Goal: Information Seeking & Learning: Learn about a topic

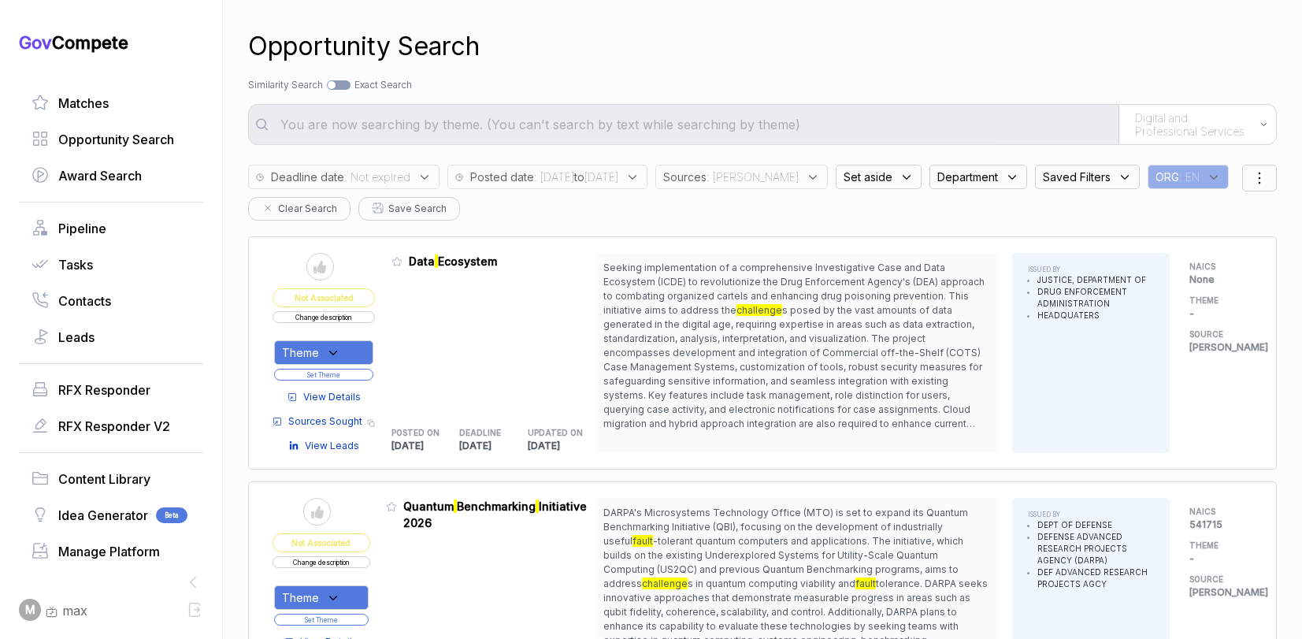
click at [337, 391] on span "View Details" at bounding box center [331, 397] width 57 height 14
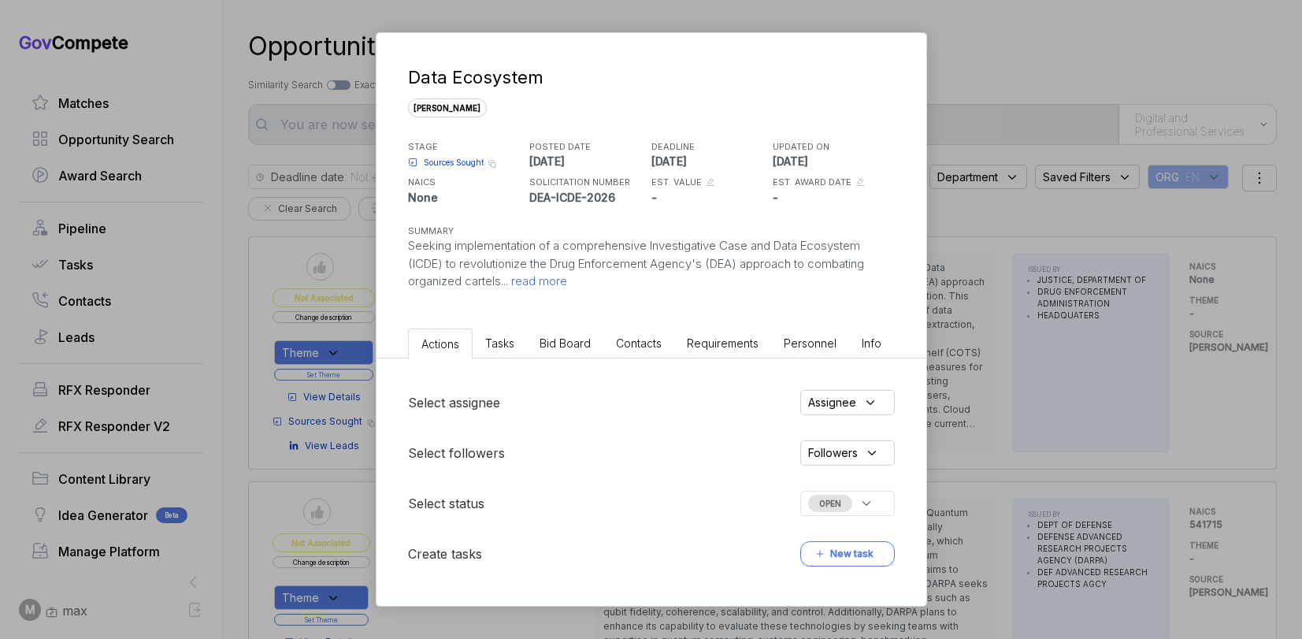
click at [586, 342] on span "Bid Board" at bounding box center [564, 342] width 51 height 13
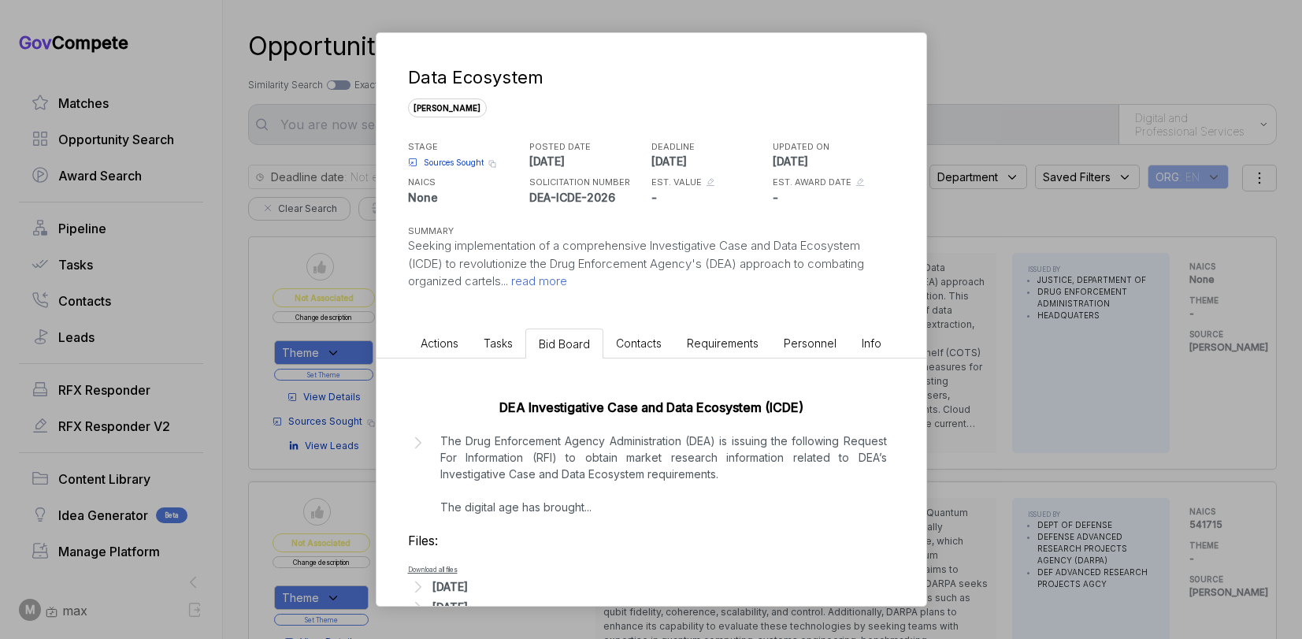
click at [465, 580] on div "[DATE]" at bounding box center [449, 586] width 35 height 17
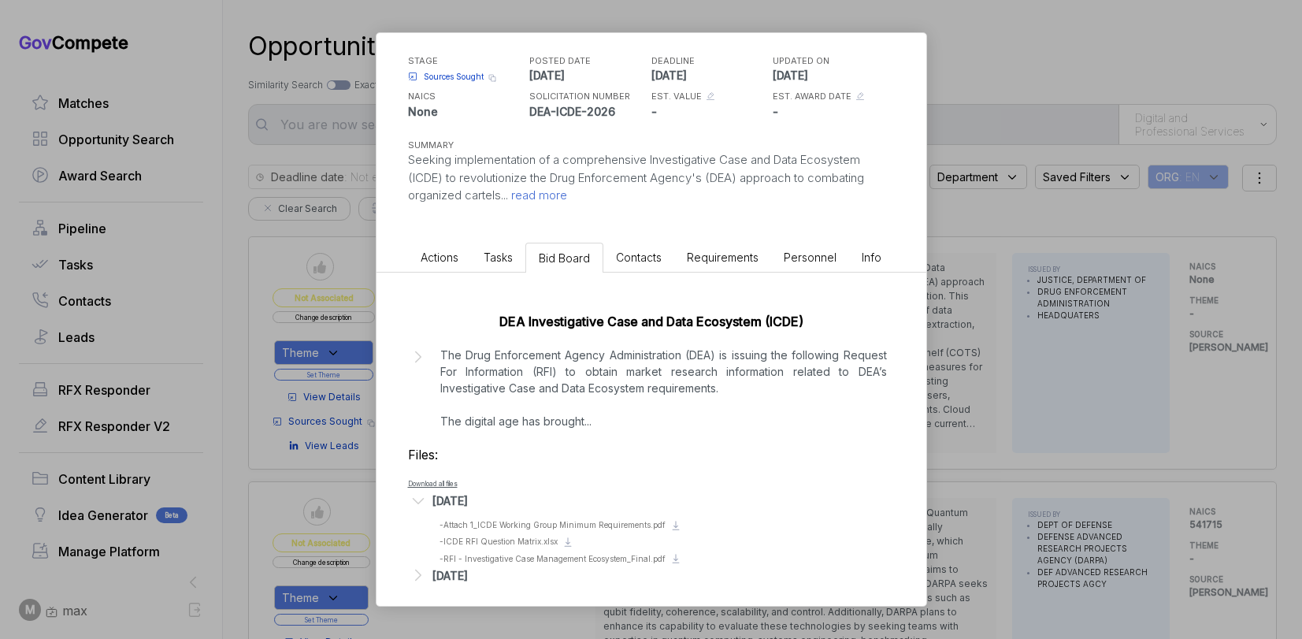
scroll to position [97, 0]
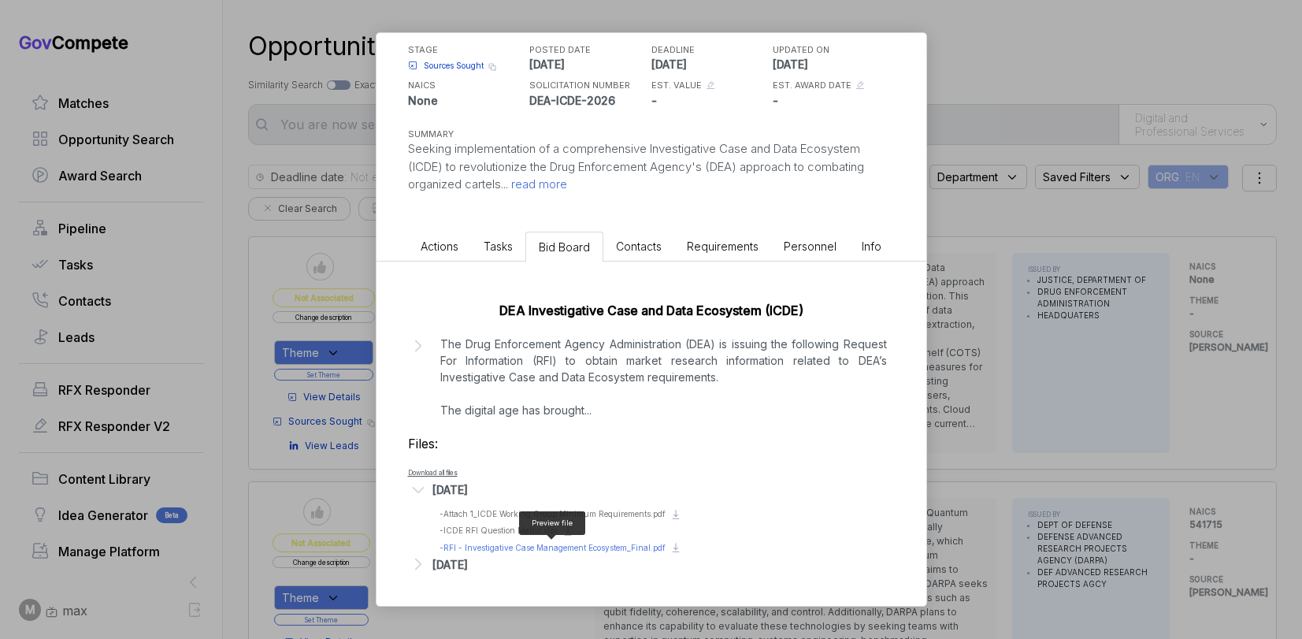
click at [504, 545] on span "- RFI - Investigative Case Management Ecosystem_Final.pdf" at bounding box center [552, 547] width 226 height 9
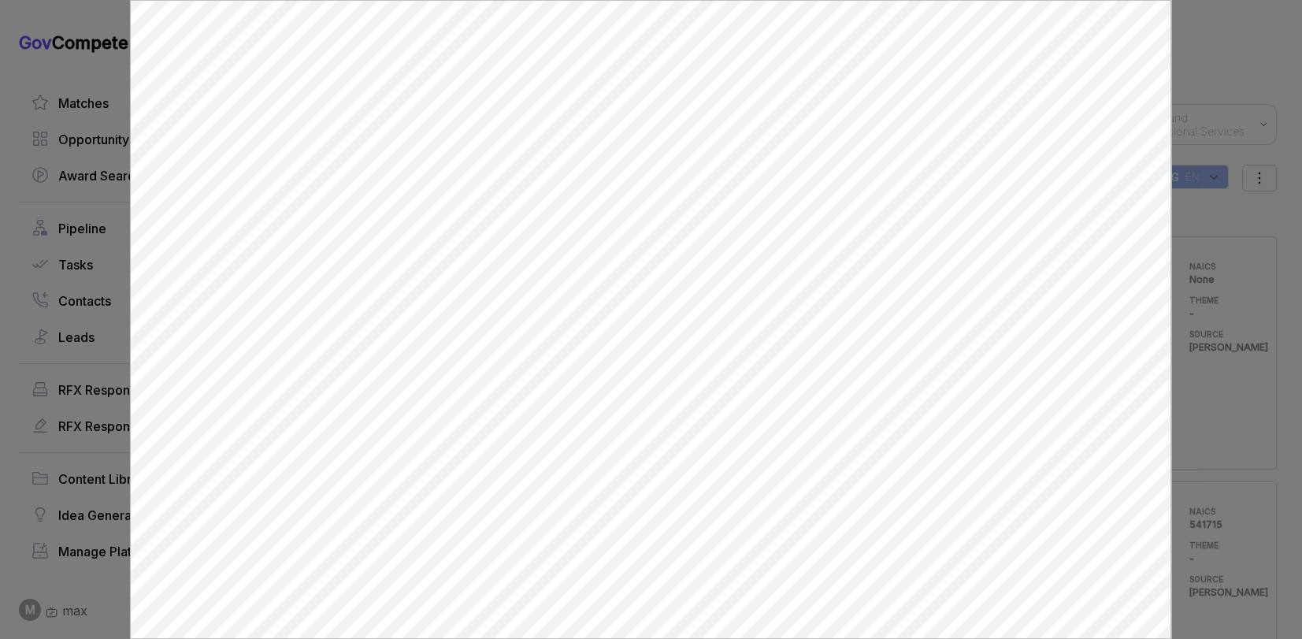
scroll to position [0, 0]
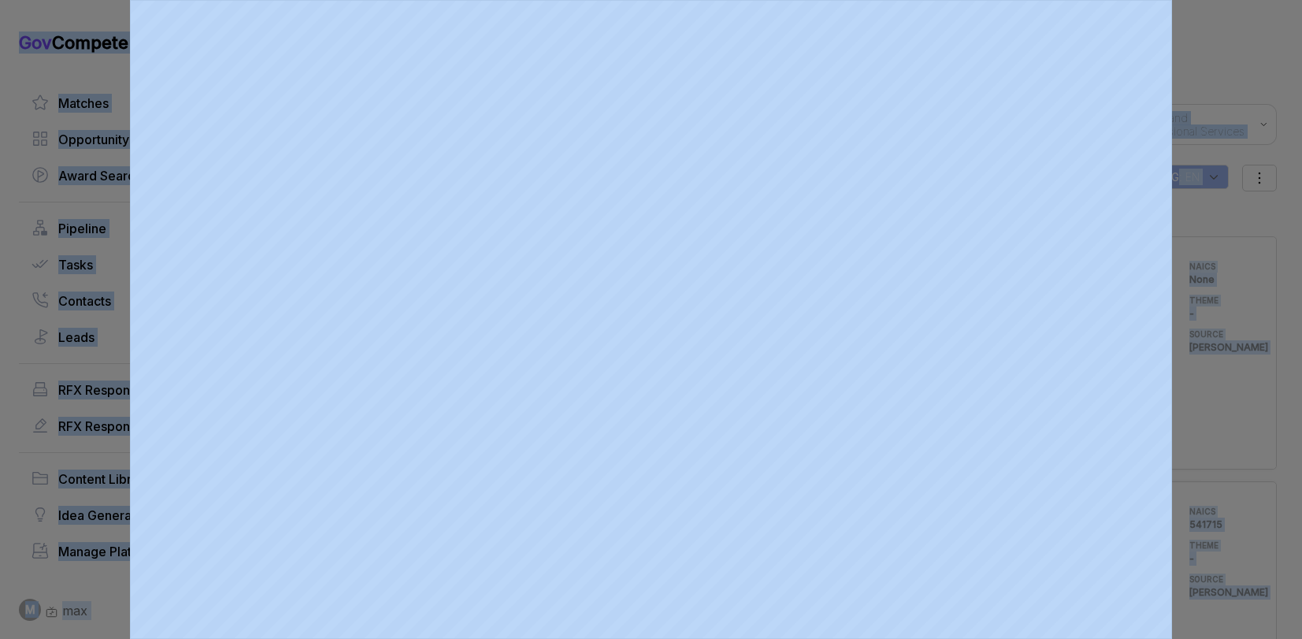
click at [1230, 192] on div at bounding box center [651, 319] width 1302 height 639
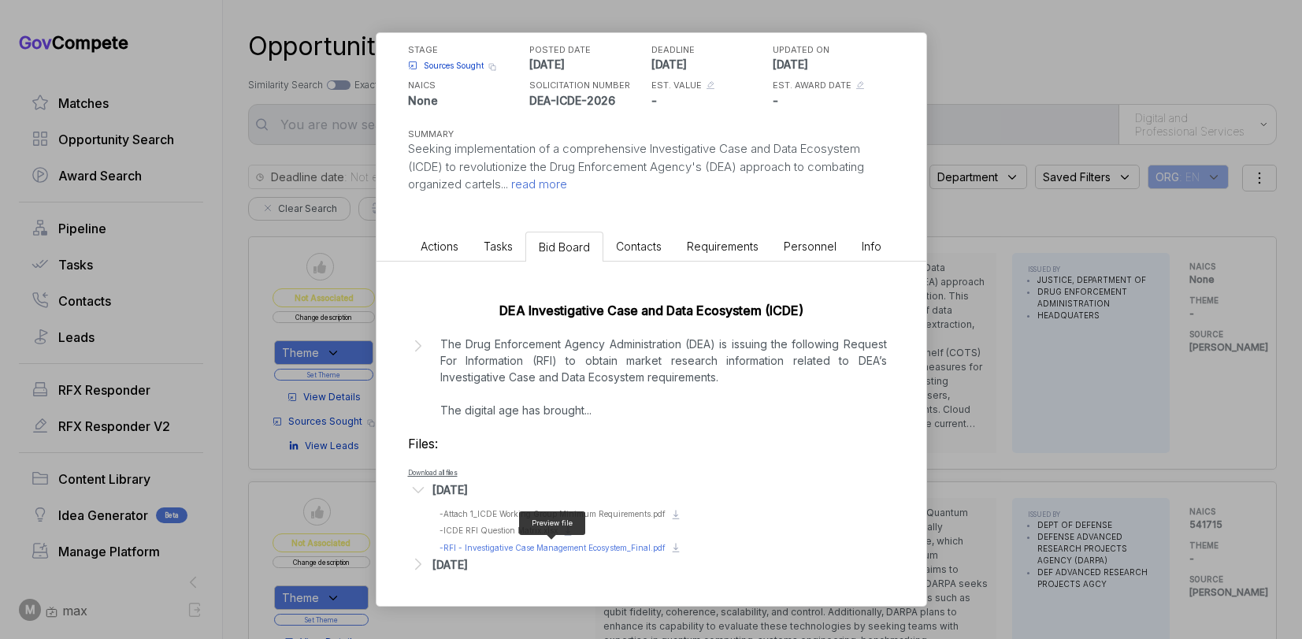
click at [491, 543] on span "- RFI - Investigative Case Management Ecosystem_Final.pdf" at bounding box center [552, 547] width 226 height 9
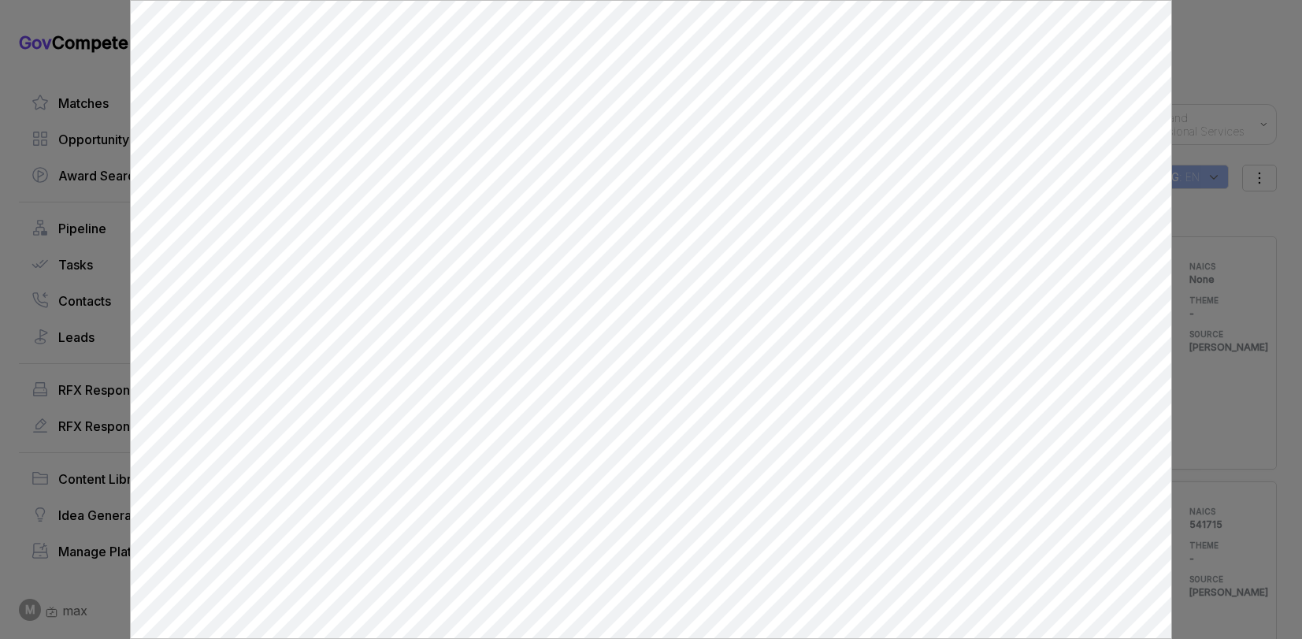
click at [1224, 248] on div at bounding box center [651, 319] width 1302 height 639
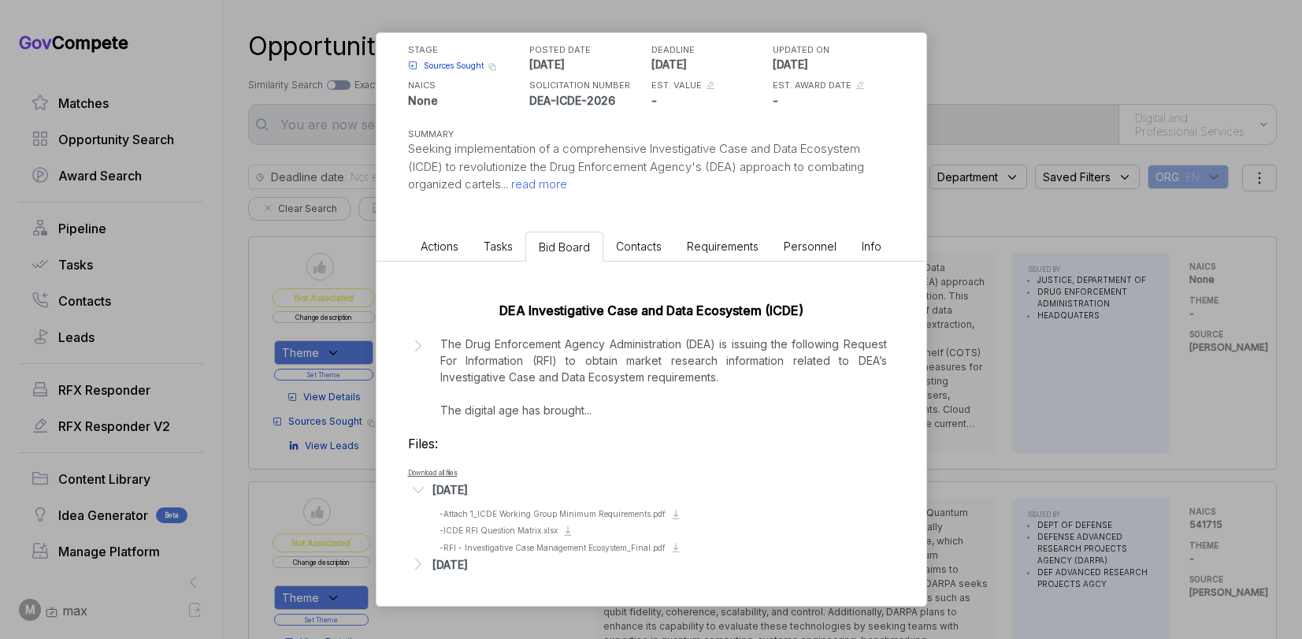
click at [939, 329] on div "Data Ecosystem [PERSON_NAME] STAGE Sources Sought Copy link POSTED DATE [DATE] …" at bounding box center [651, 319] width 1302 height 639
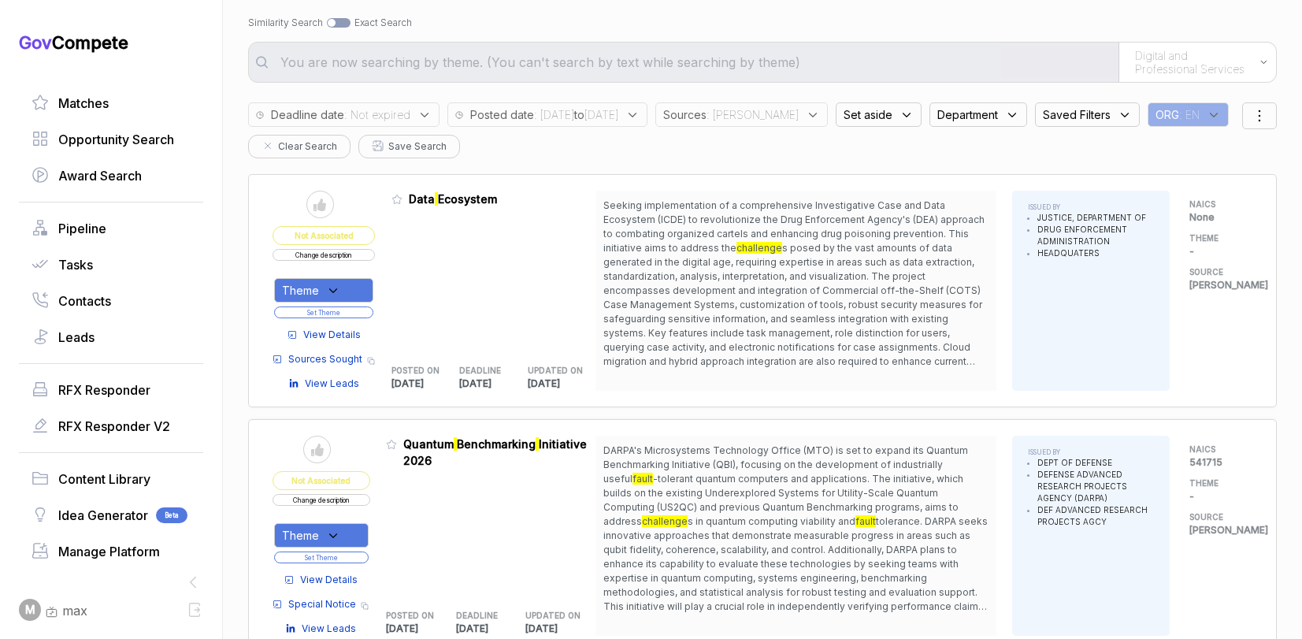
scroll to position [67, 0]
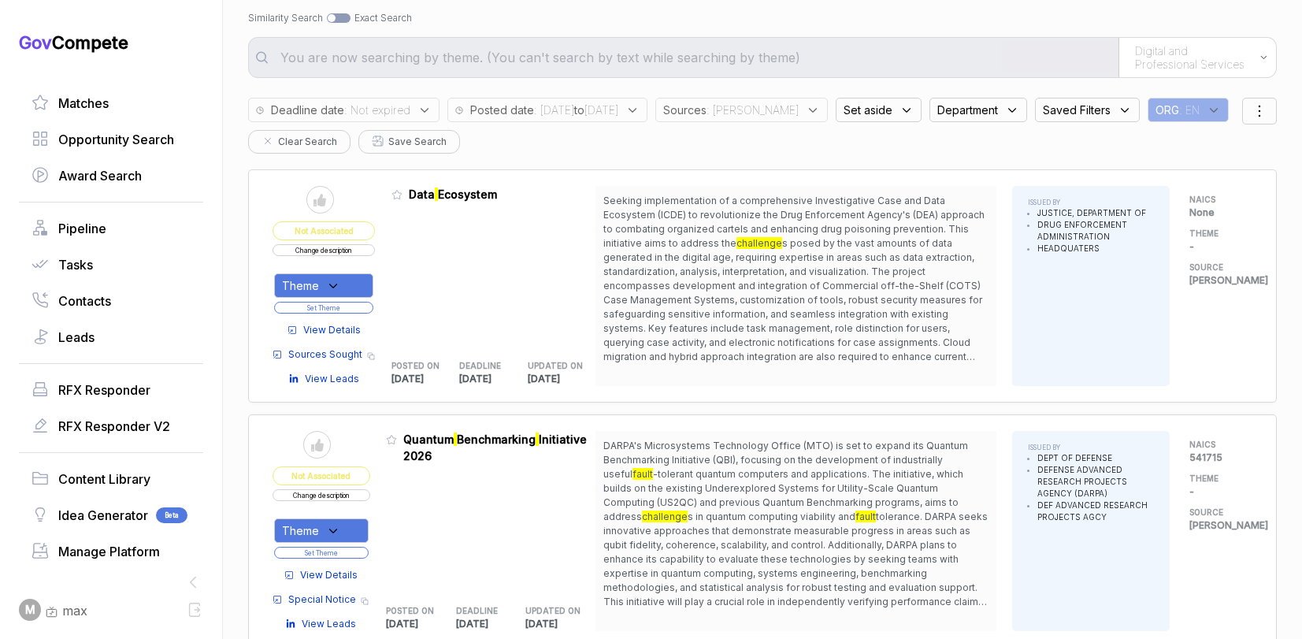
click at [335, 252] on button "Change description" at bounding box center [323, 250] width 102 height 12
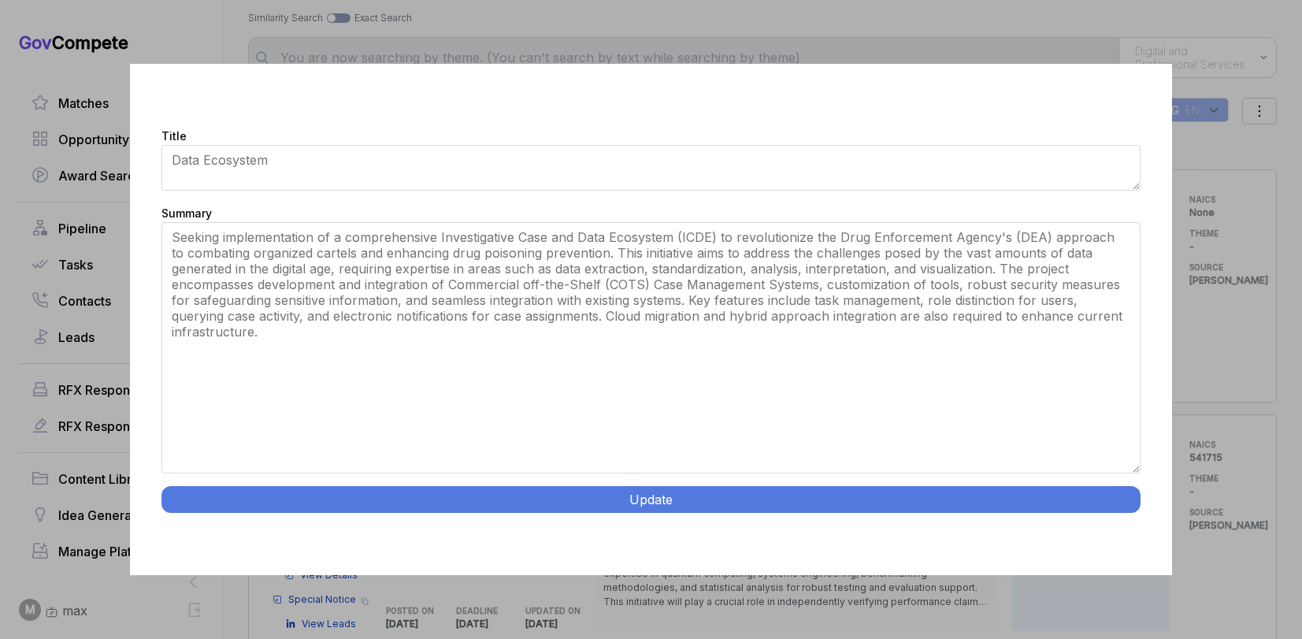
drag, startPoint x: 1131, startPoint y: 365, endPoint x: 1025, endPoint y: 570, distance: 230.4
click at [1025, 570] on div "Title Data Ecosystem Summary Seeking implementation of a comprehensive Investig…" at bounding box center [650, 319] width 1041 height 511
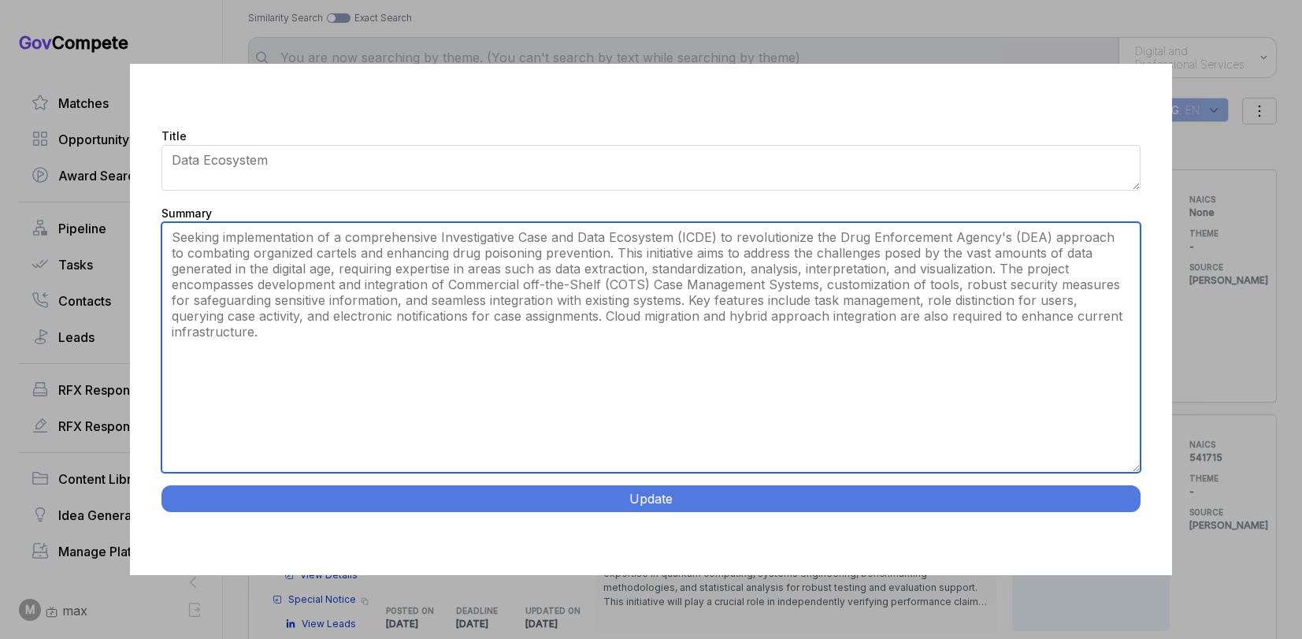
click at [869, 461] on textarea "Seeking implementation of a comprehensive Investigative Case and Data Ecosystem…" at bounding box center [650, 347] width 978 height 250
paste textarea "DEA Investigative Data Ecosystem. Replace DEA’s IMPACT with a secure, enterpris…"
type textarea "Replace DEA’s IMPACT with a secure, enterprise case-management and analytics ec…"
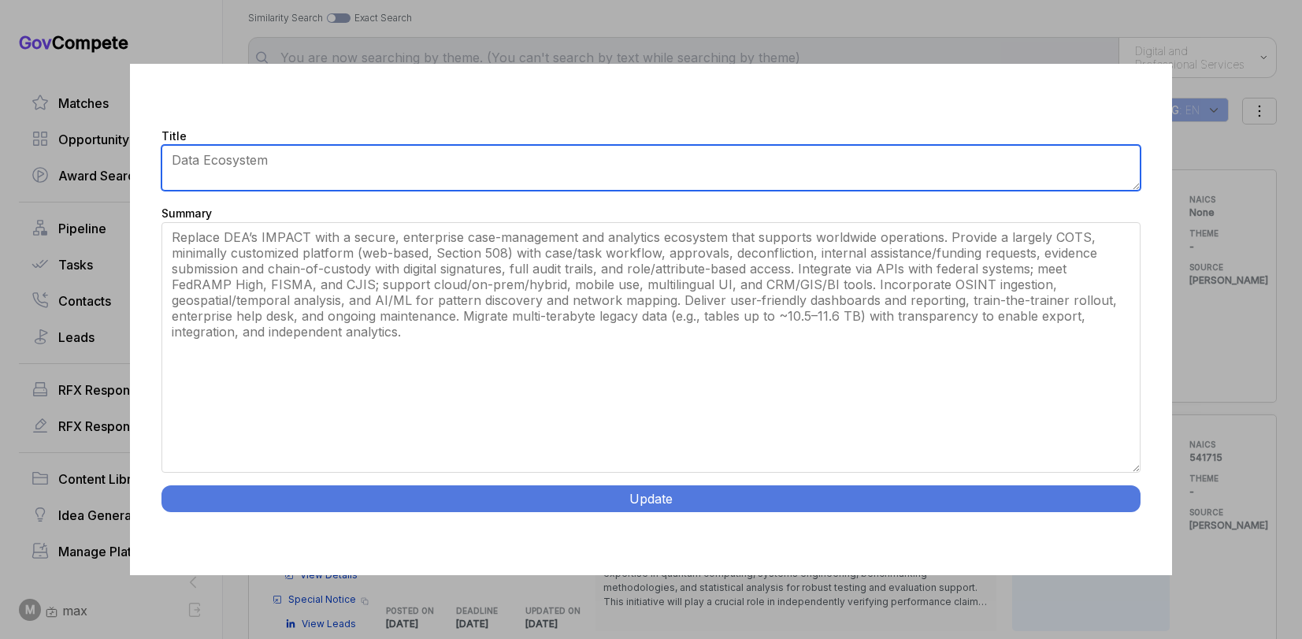
click at [821, 159] on textarea "Data Ecosystem" at bounding box center [650, 168] width 978 height 46
paste textarea "EA Investigative Data Ecosystem."
type textarea "DEA Investigative Data Ecosystem"
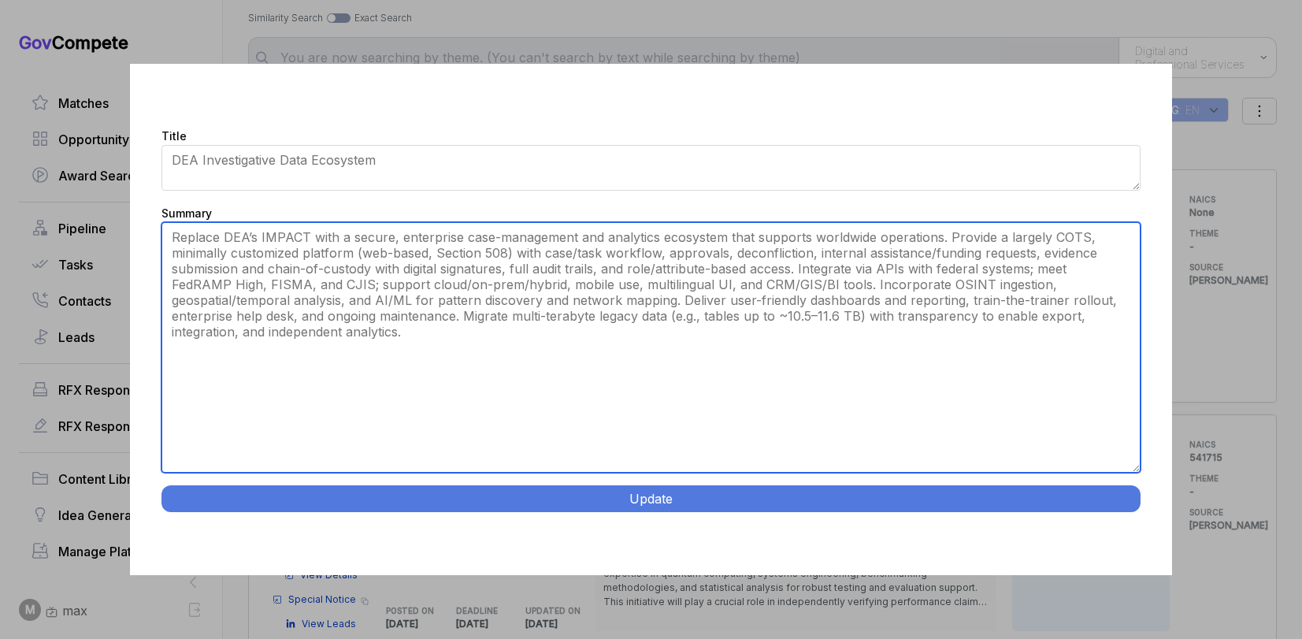
click at [690, 378] on textarea "Seeking implementation of a comprehensive Investigative Case and Data Ecosystem…" at bounding box center [650, 347] width 978 height 250
type textarea "Replace DEA’s IMPACT with a secure, enterprise case-management and analytics ec…"
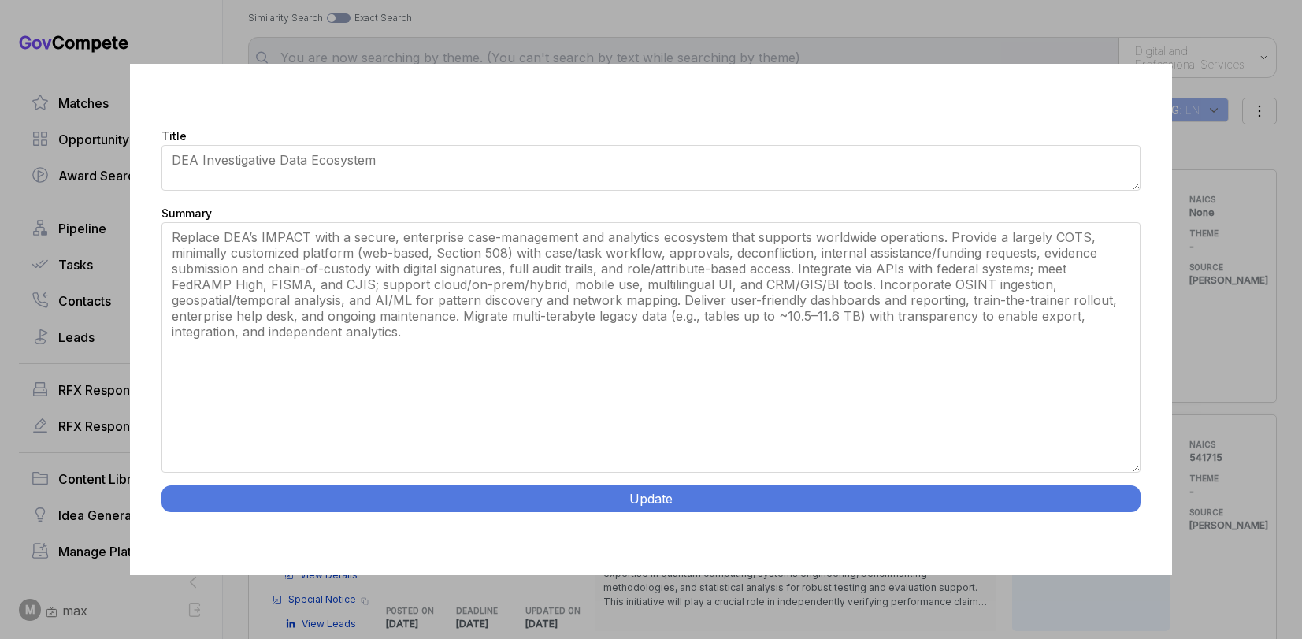
click at [641, 504] on button "Update" at bounding box center [650, 498] width 978 height 27
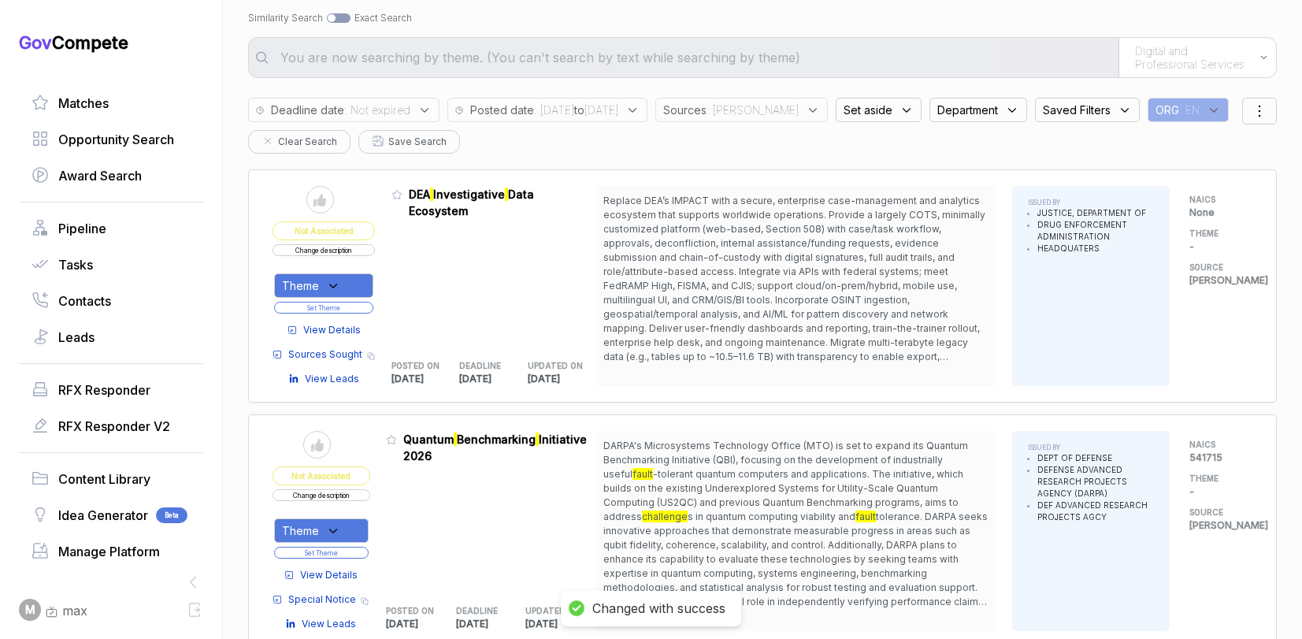
click at [345, 278] on div "Theme" at bounding box center [323, 285] width 99 height 24
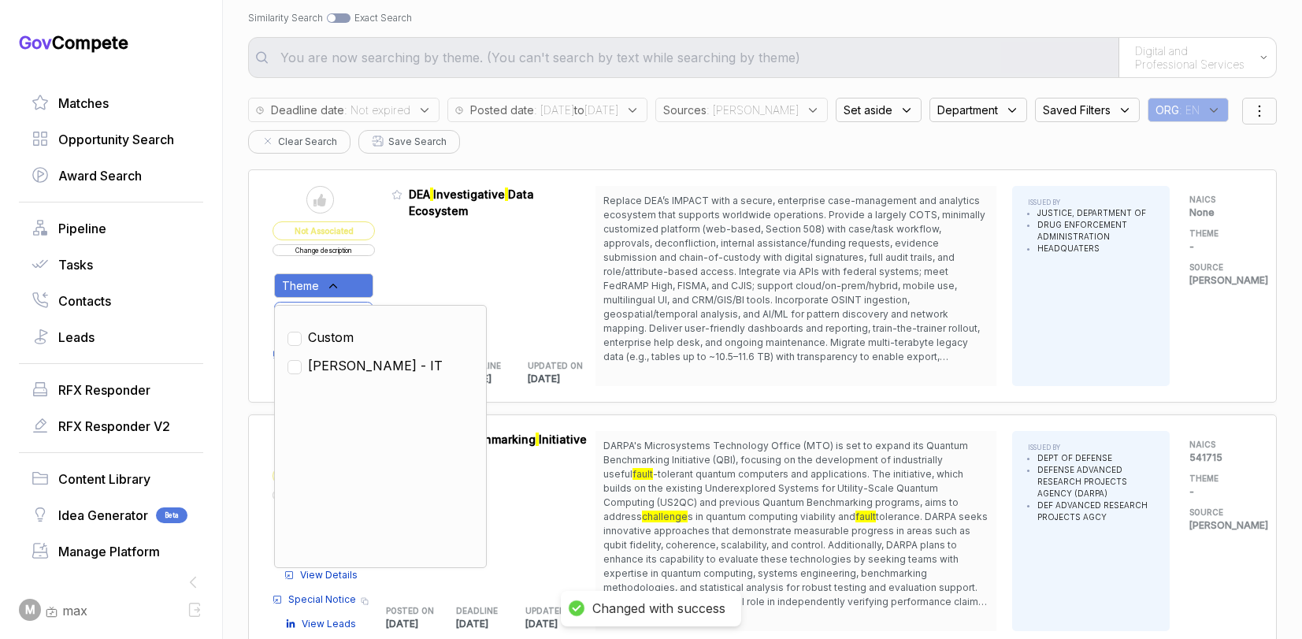
click at [341, 369] on span "[PERSON_NAME] - IT" at bounding box center [375, 365] width 135 height 19
checkbox input "true"
click at [421, 272] on div "Admin: Click to change feature to 1 DEA-ICDE-2026 DEA Investigative Data Ecosys…" at bounding box center [493, 286] width 205 height 200
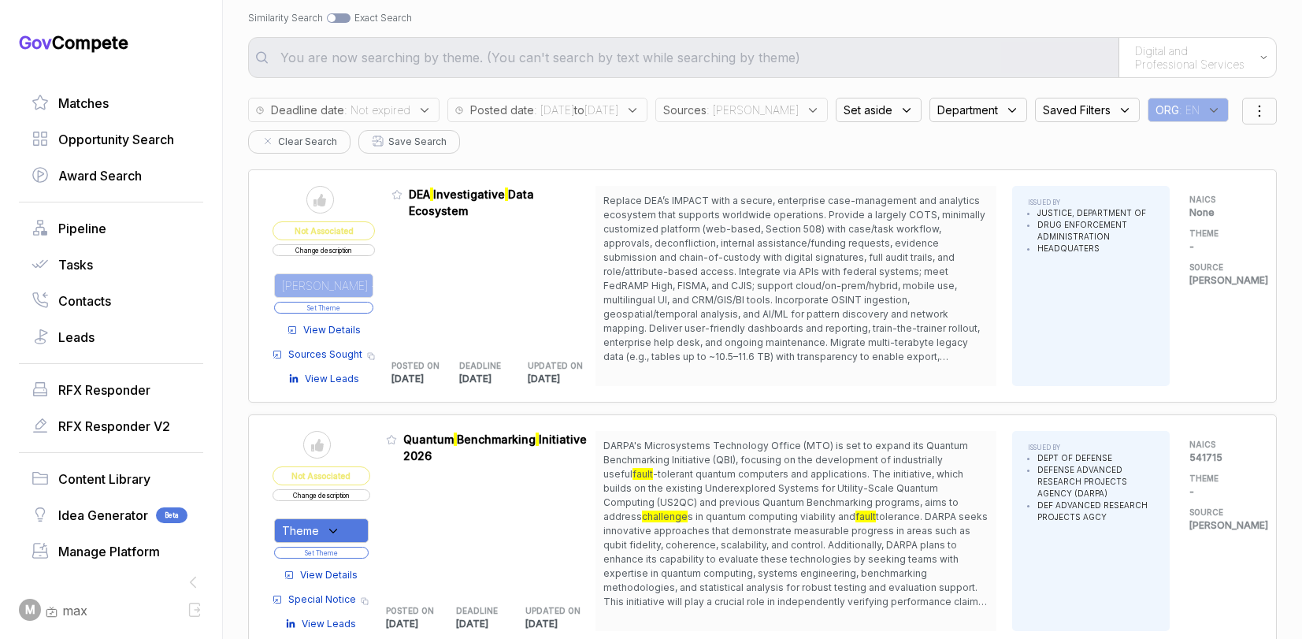
click at [360, 310] on button "Set Theme" at bounding box center [323, 308] width 99 height 12
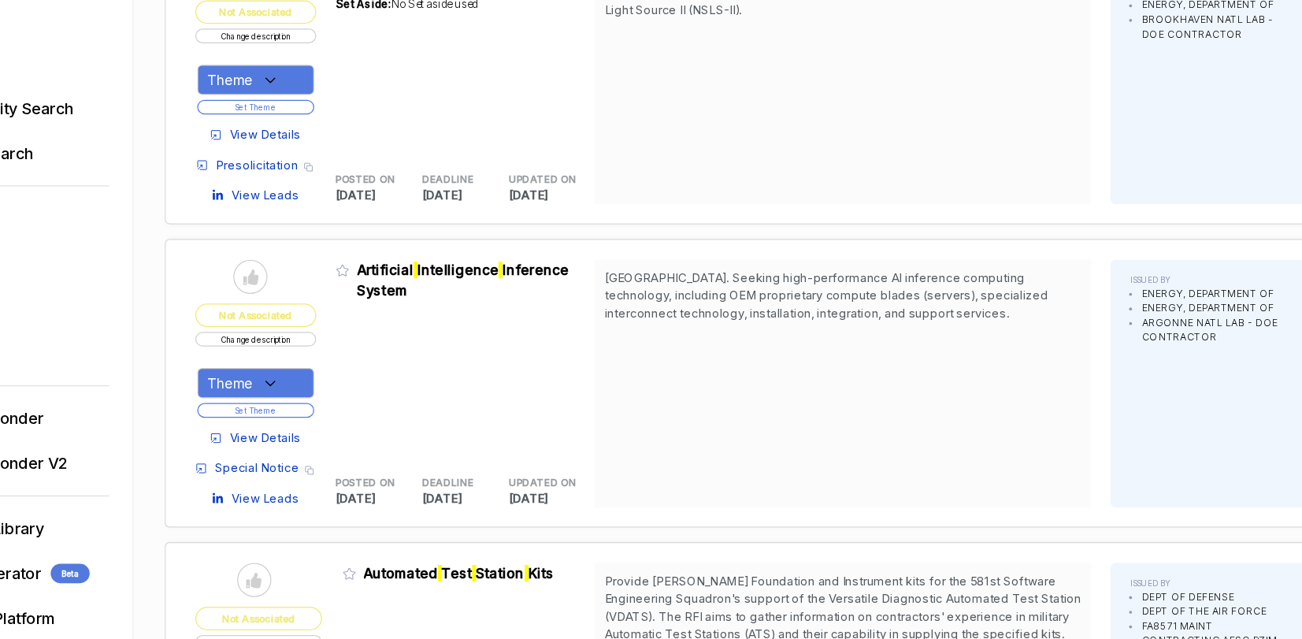
scroll to position [1625, 0]
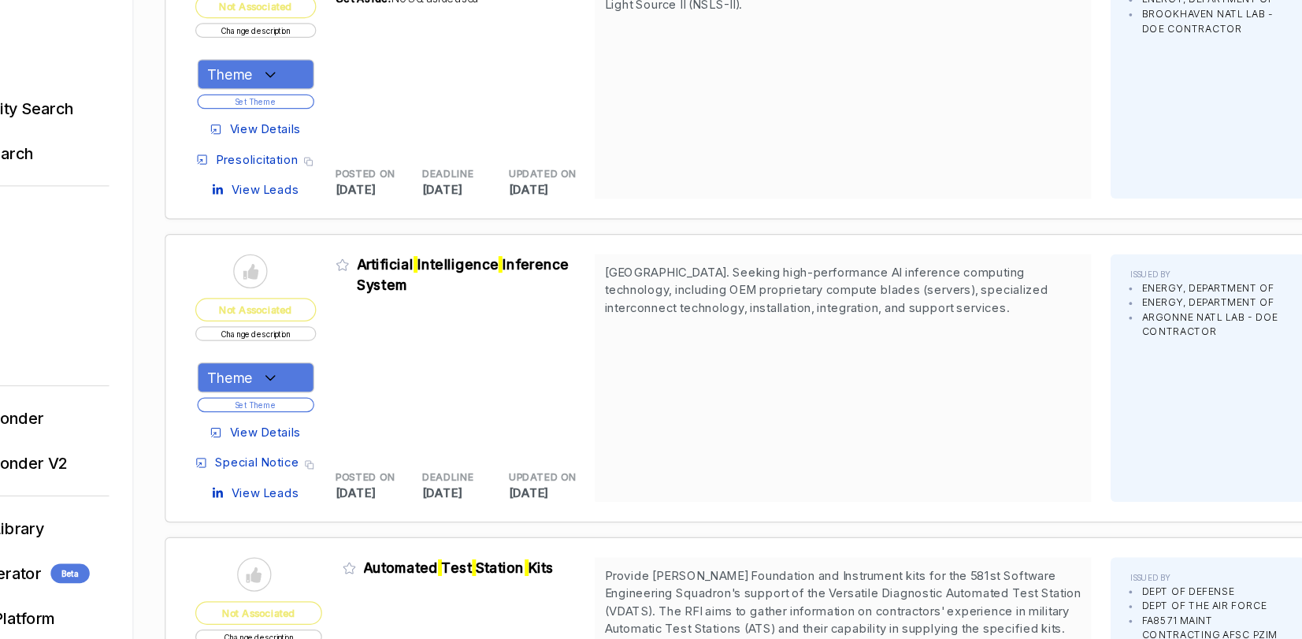
click at [328, 402] on span "View Details" at bounding box center [328, 402] width 57 height 14
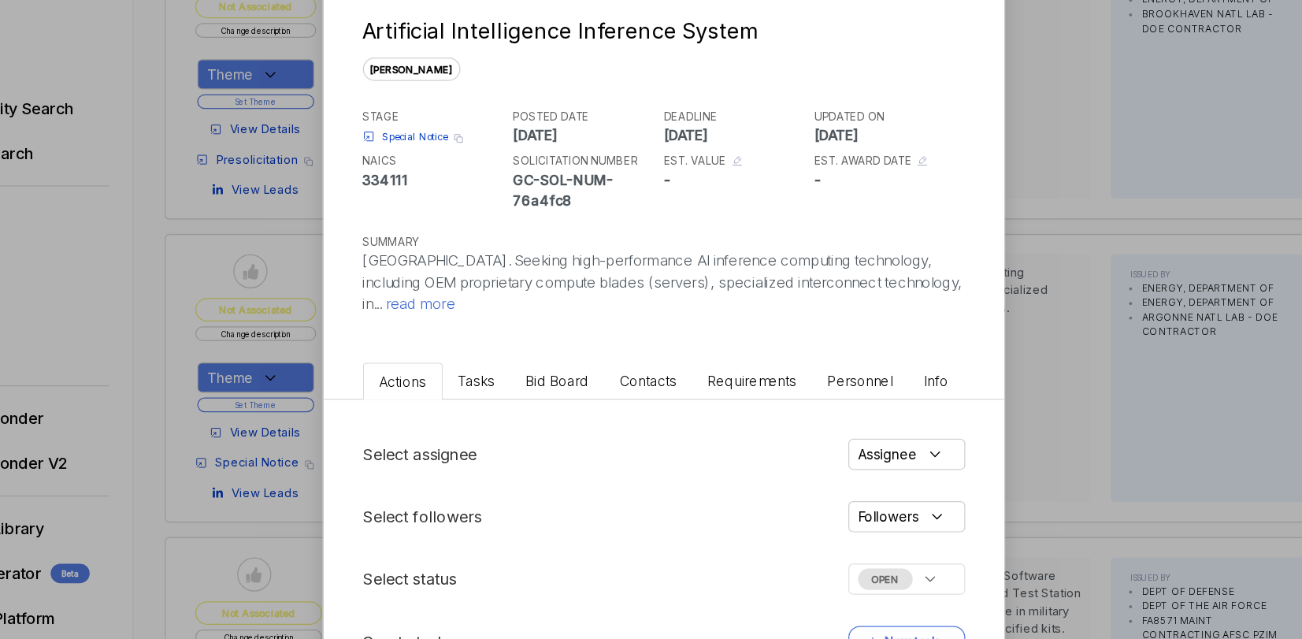
click at [549, 354] on span "Bid Board" at bounding box center [564, 359] width 51 height 13
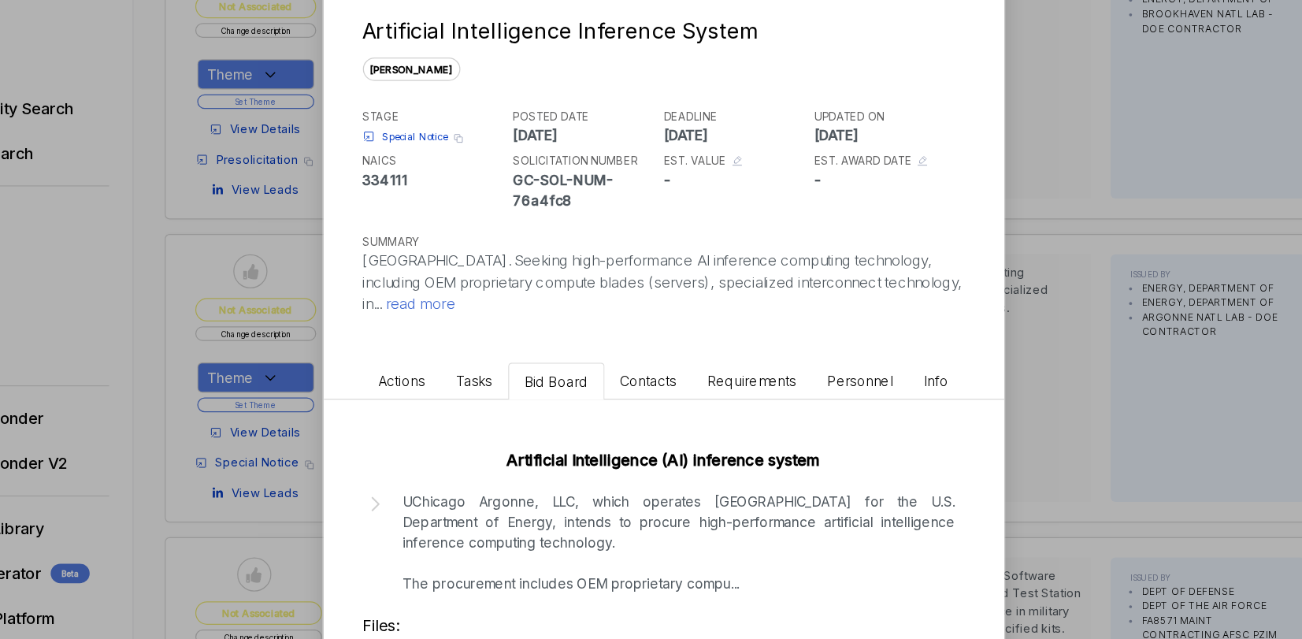
click at [769, 449] on p "UChicago Argonne, LLC, which operates [GEOGRAPHIC_DATA] for the U.S. Department…" at bounding box center [663, 490] width 447 height 83
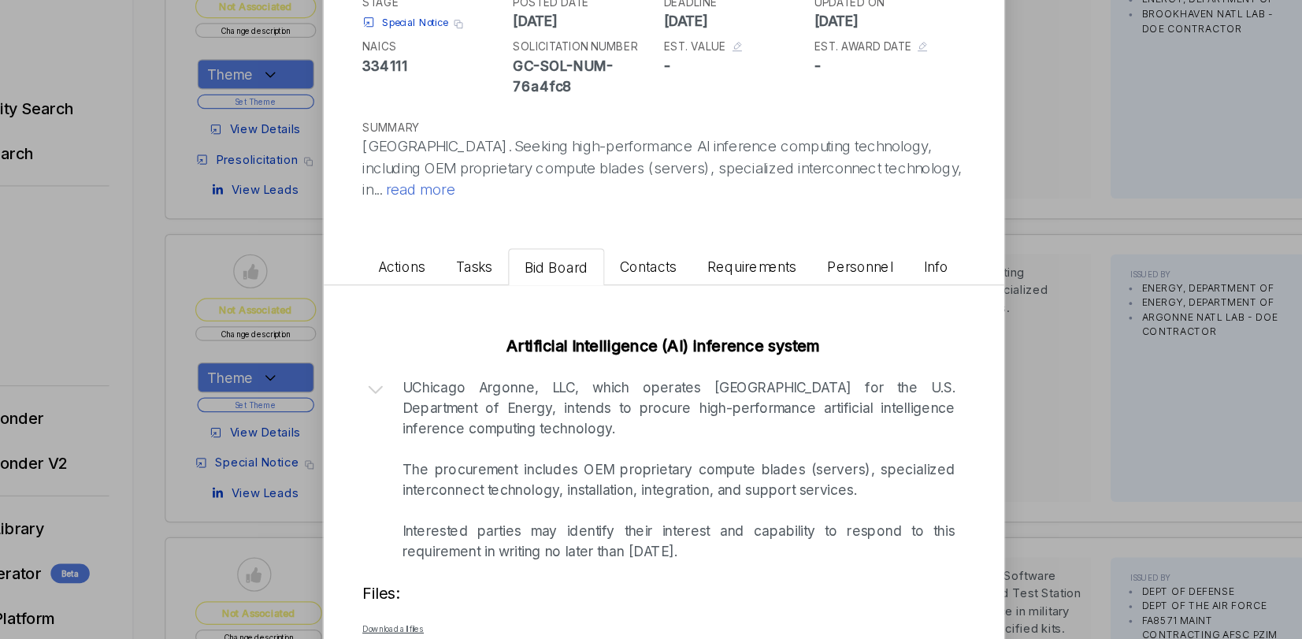
scroll to position [94, 0]
click at [938, 390] on div "Artificial Intelligence Inference System [PERSON_NAME] STAGE Special Notice Cop…" at bounding box center [651, 319] width 1302 height 639
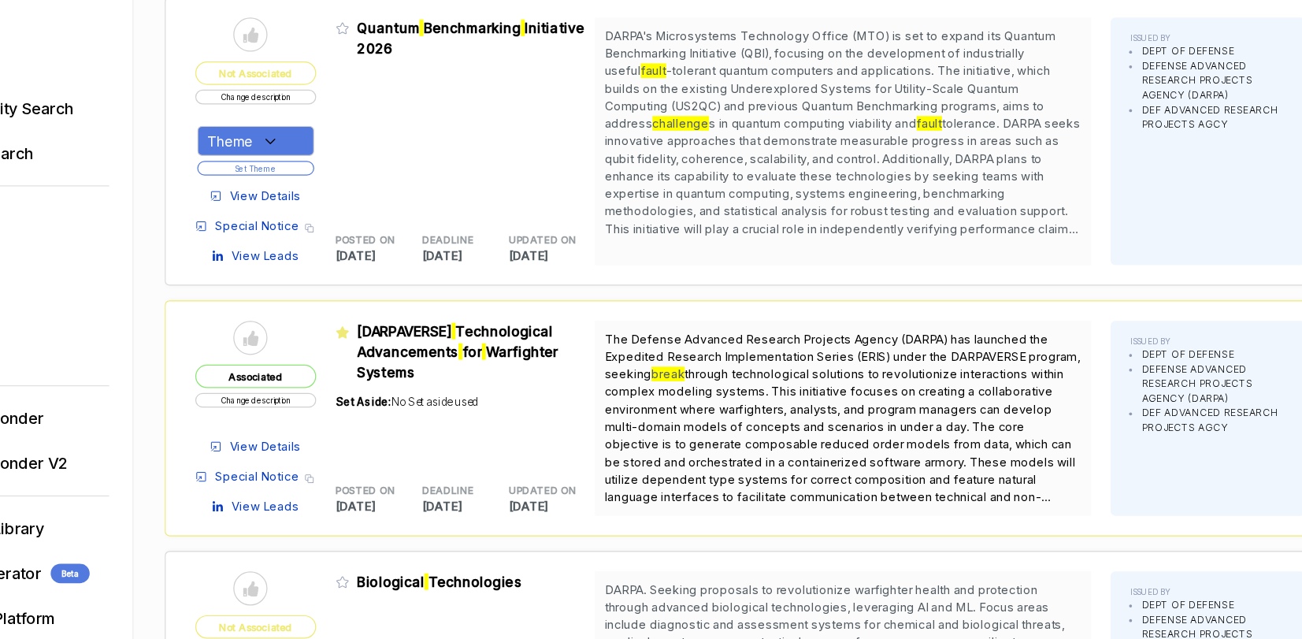
scroll to position [0, 0]
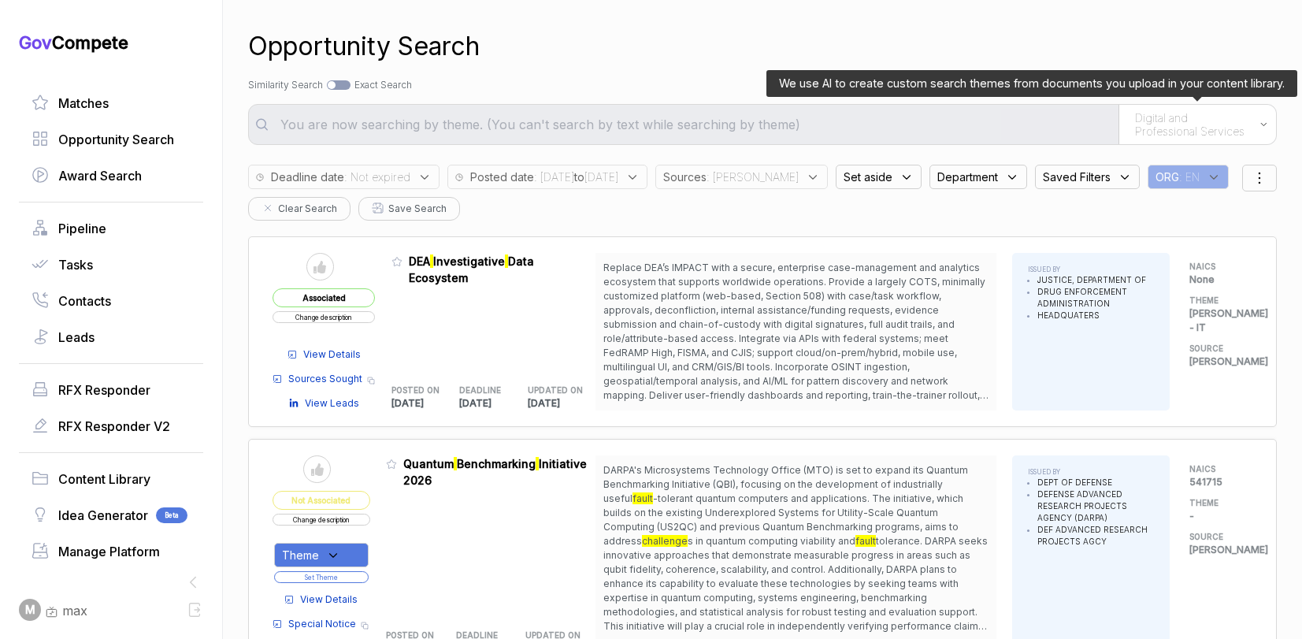
click at [1235, 118] on span "Digital and Professional Services" at bounding box center [1193, 125] width 117 height 28
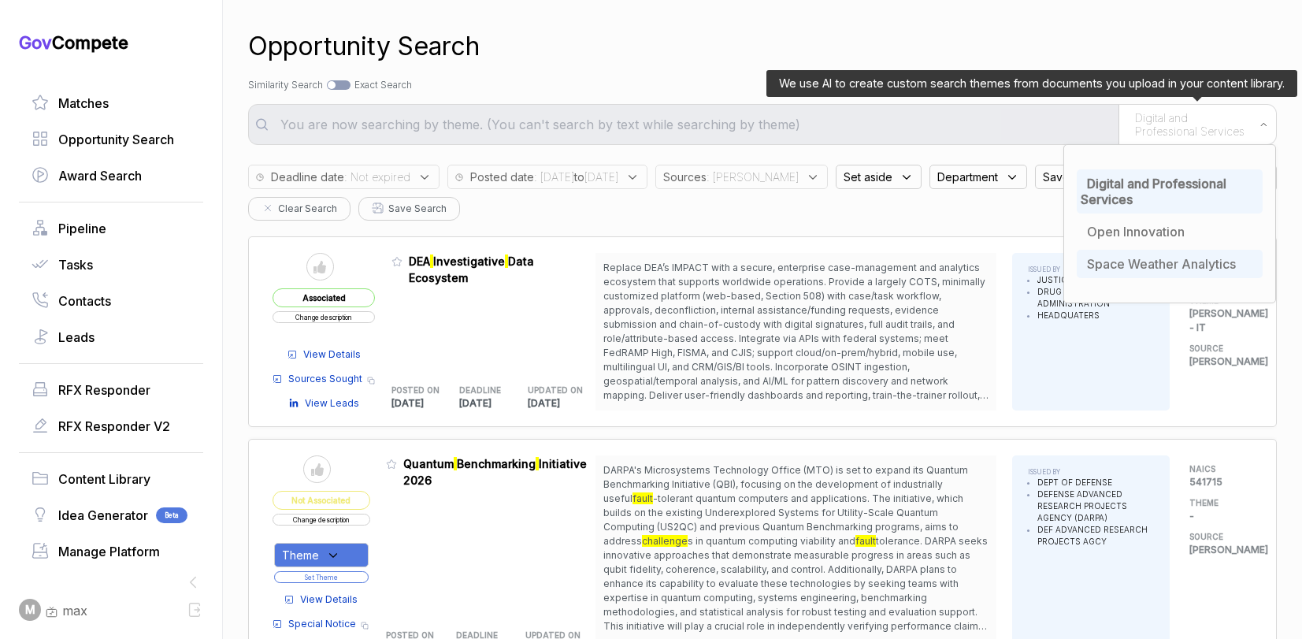
click at [1158, 262] on span "Space Weather Analytics" at bounding box center [1161, 264] width 149 height 16
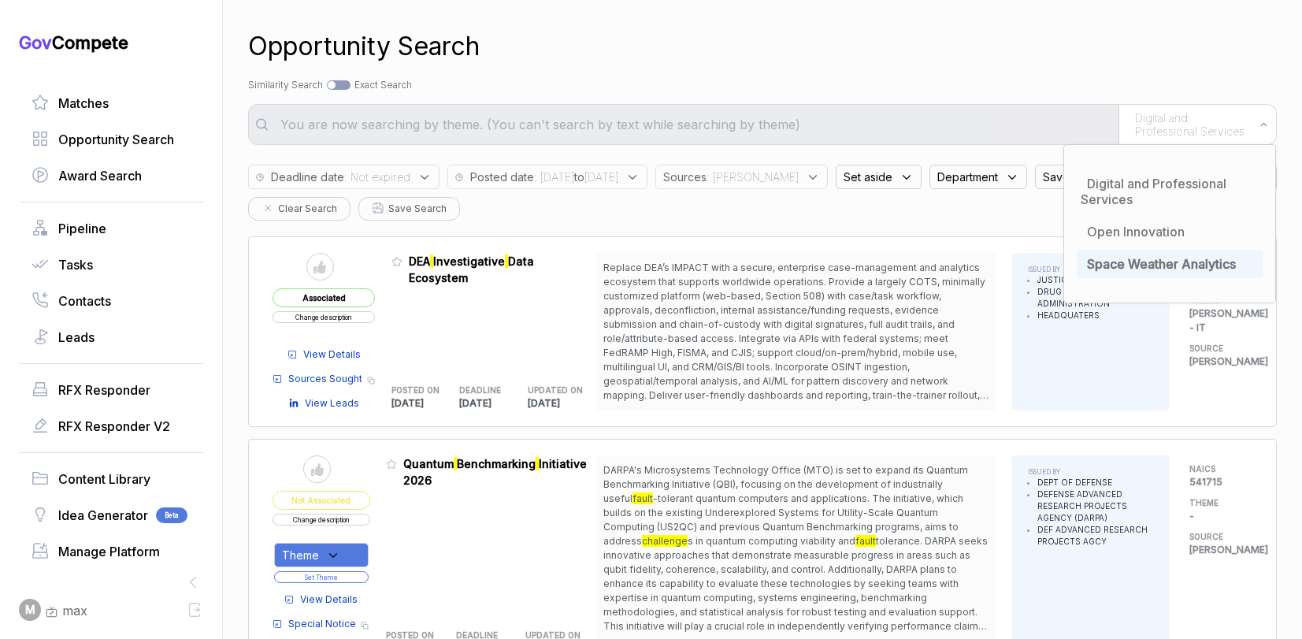
click at [1142, 55] on div "Opportunity Search" at bounding box center [762, 47] width 1029 height 38
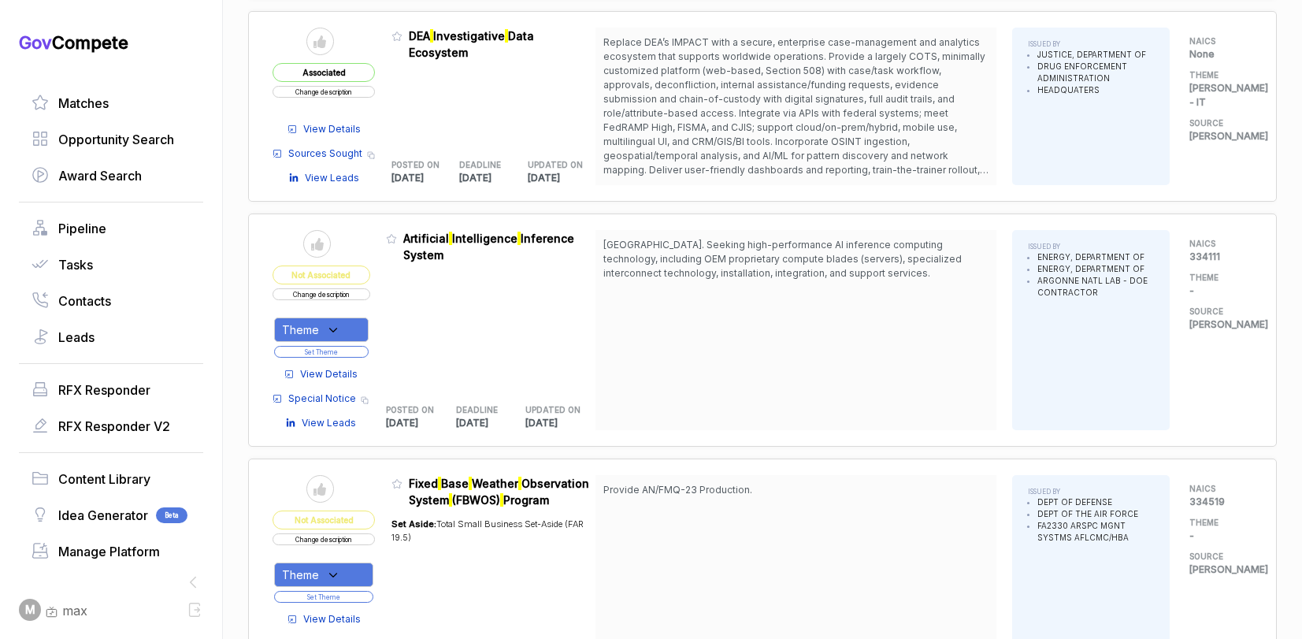
scroll to position [932, 0]
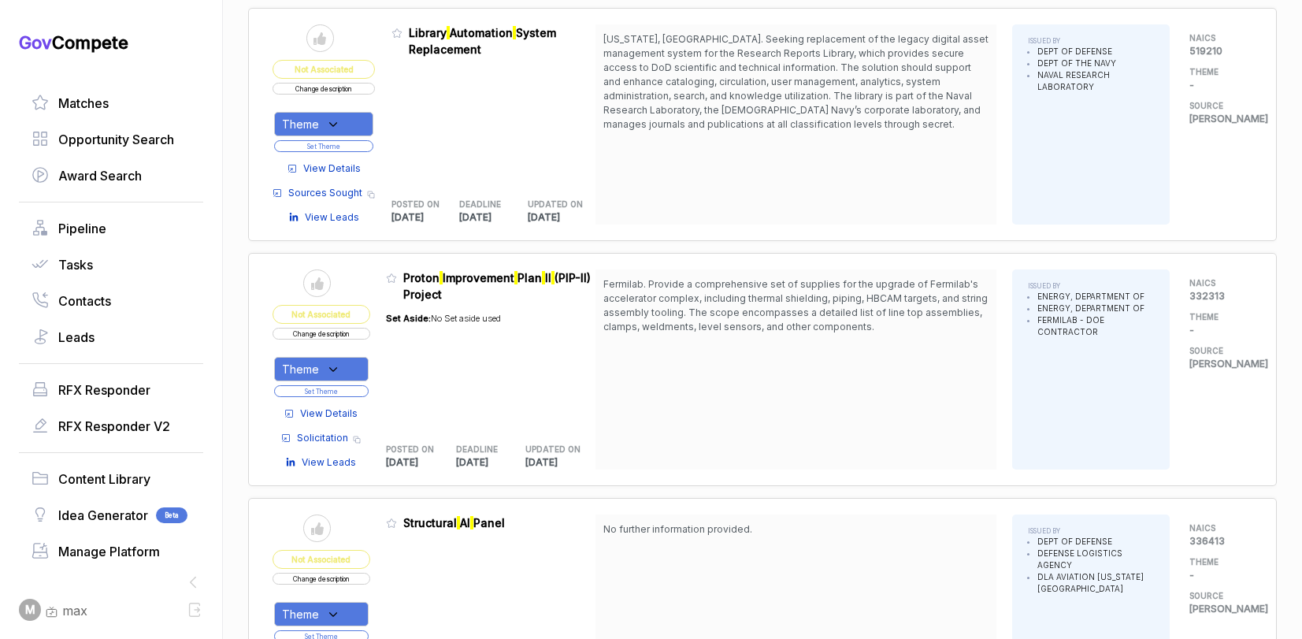
scroll to position [3328, 0]
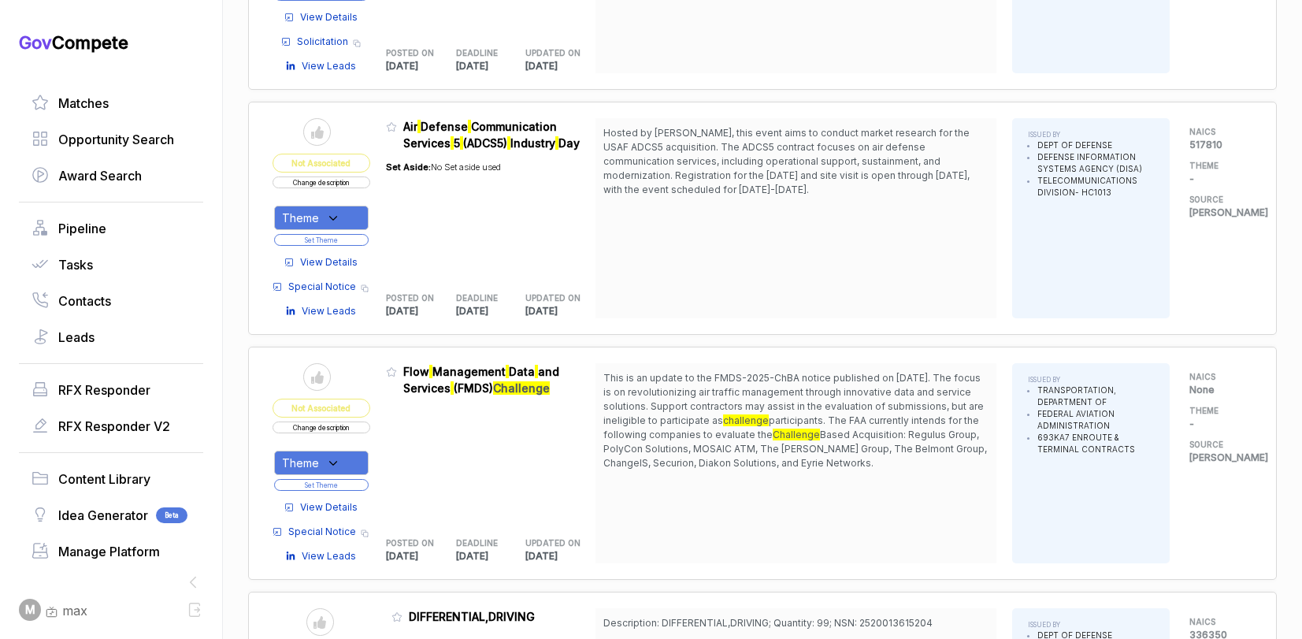
scroll to position [6449, 0]
